Goal: Transaction & Acquisition: Book appointment/travel/reservation

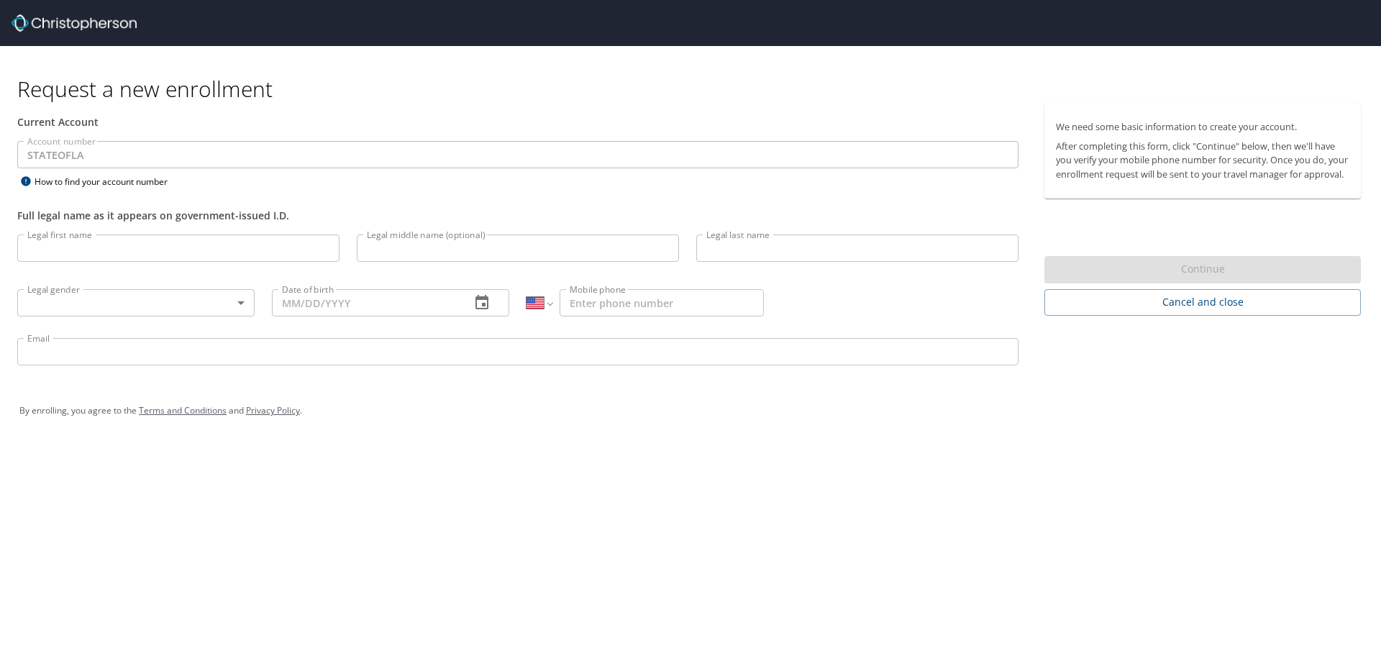
select select "US"
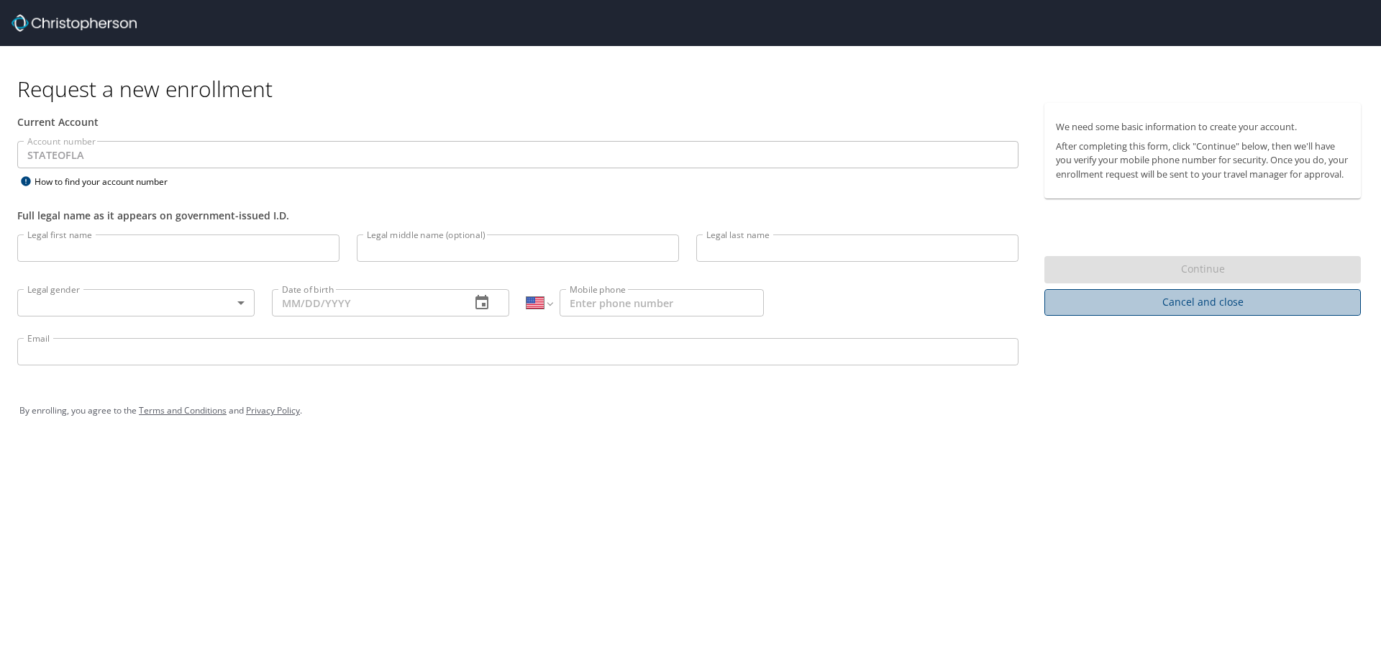
click at [1164, 308] on span "Cancel and close" at bounding box center [1202, 302] width 293 height 18
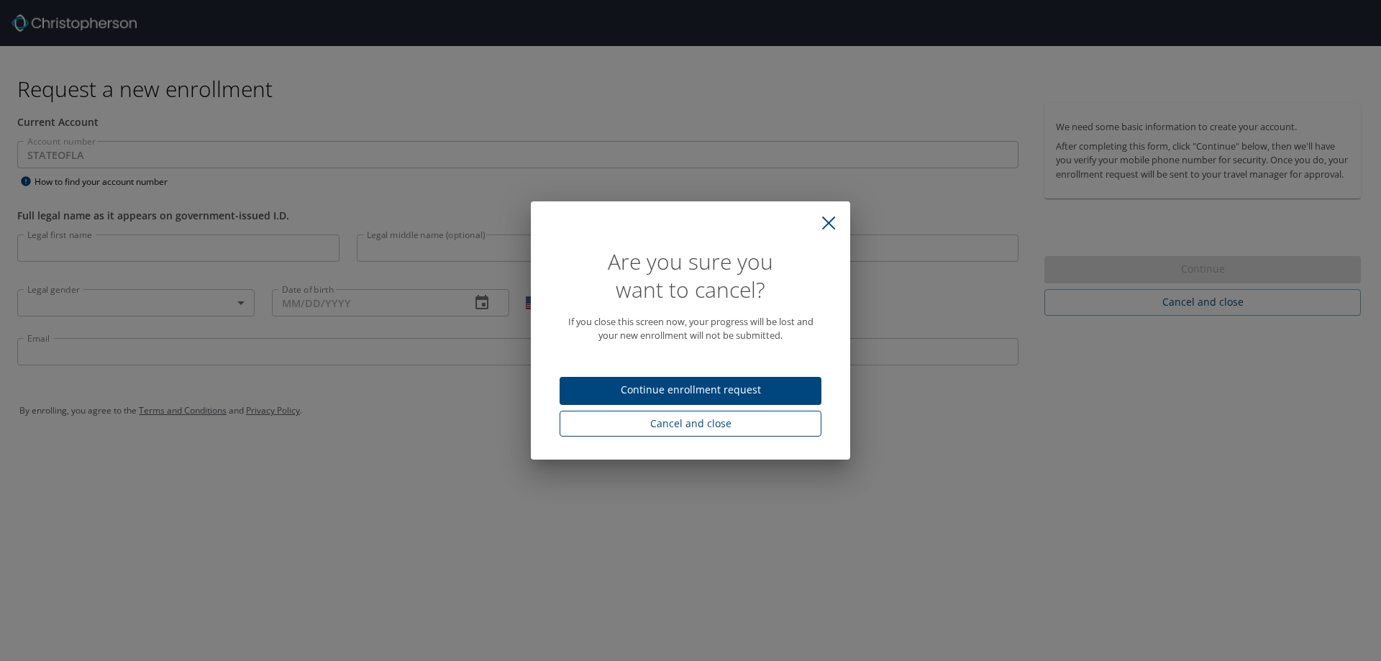
click at [671, 417] on span "Cancel and close" at bounding box center [690, 424] width 239 height 18
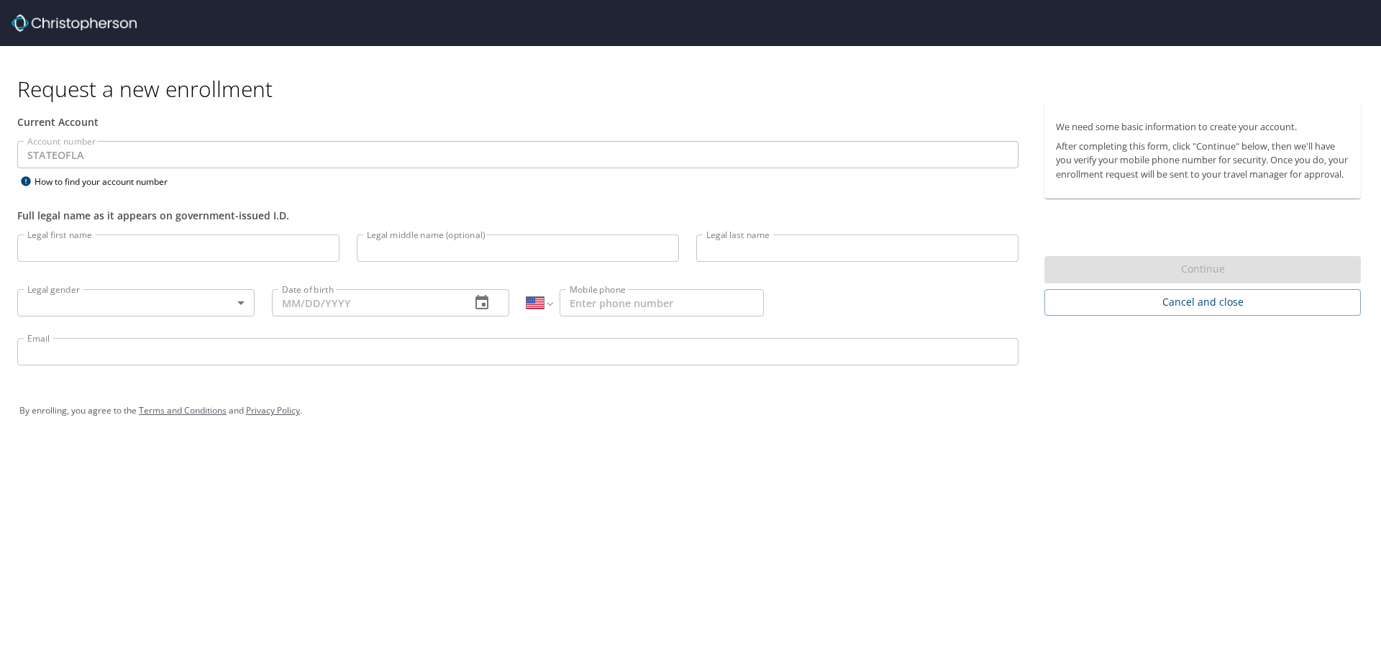
click at [122, 22] on img at bounding box center [74, 22] width 125 height 17
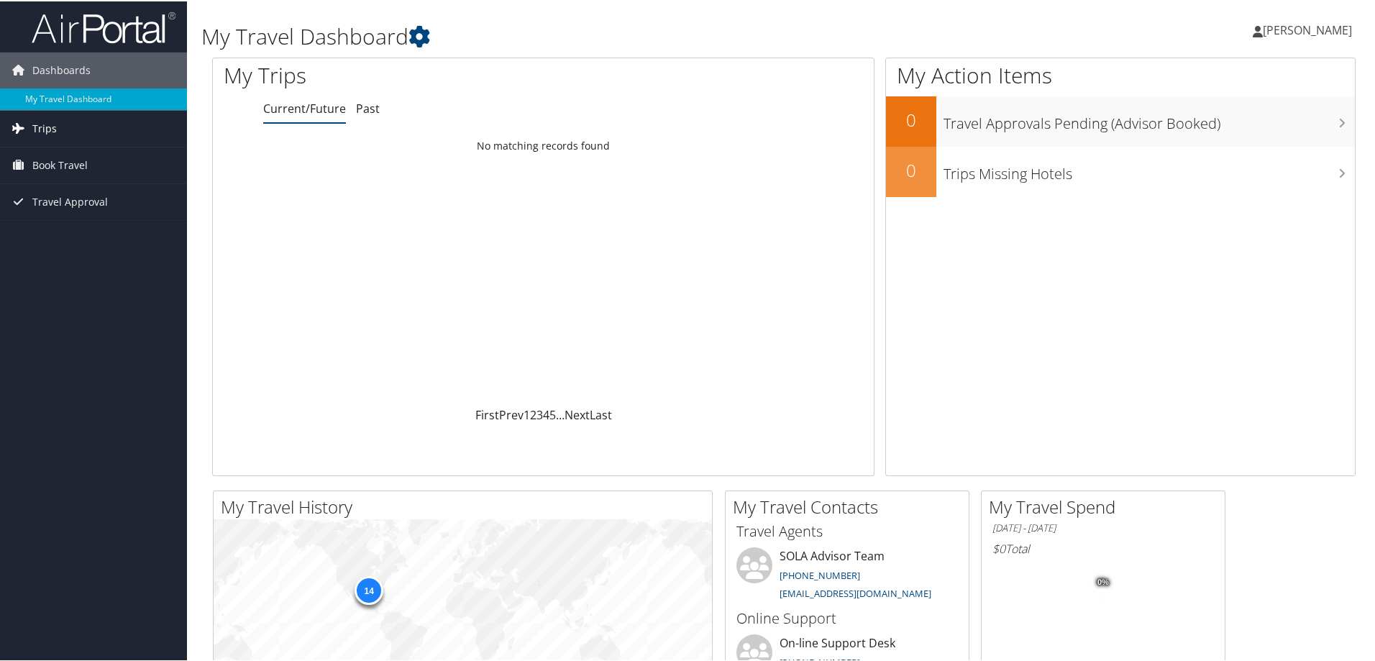
click at [71, 135] on link "Trips" at bounding box center [93, 127] width 187 height 36
click at [44, 228] on span "Book Travel" at bounding box center [59, 229] width 55 height 36
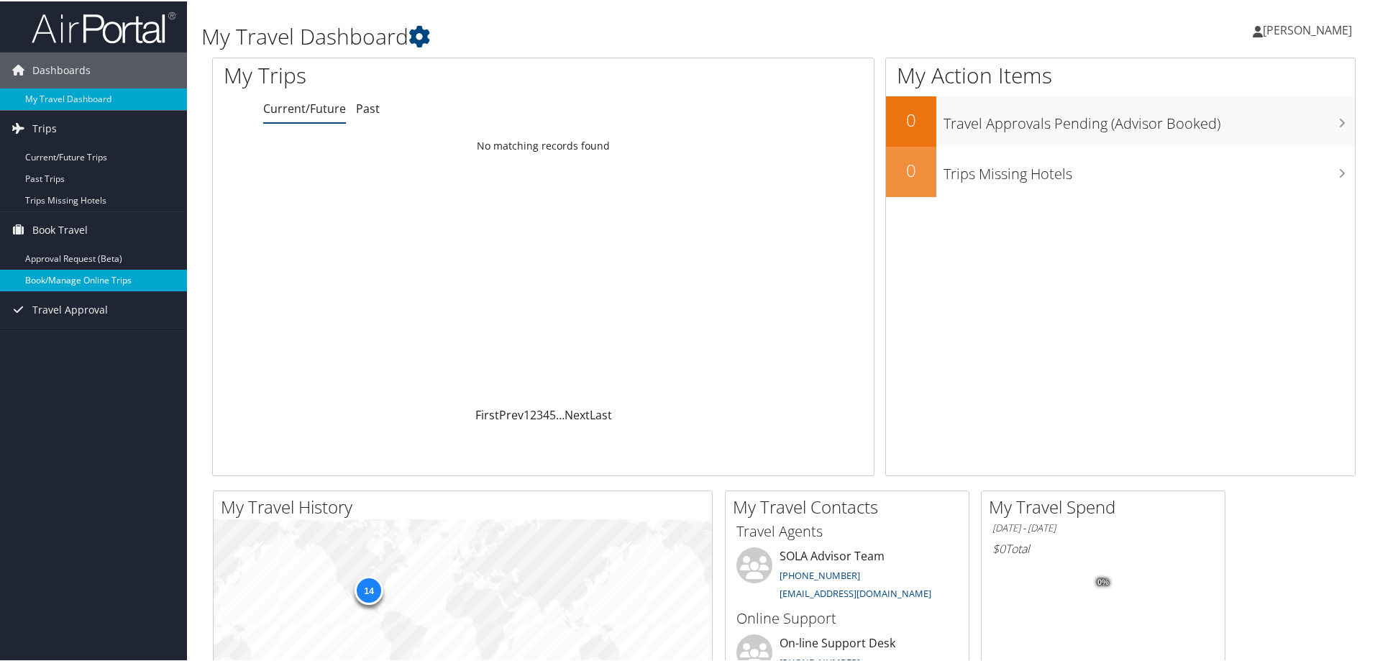
click at [69, 274] on link "Book/Manage Online Trips" at bounding box center [93, 279] width 187 height 22
